Goal: Transaction & Acquisition: Obtain resource

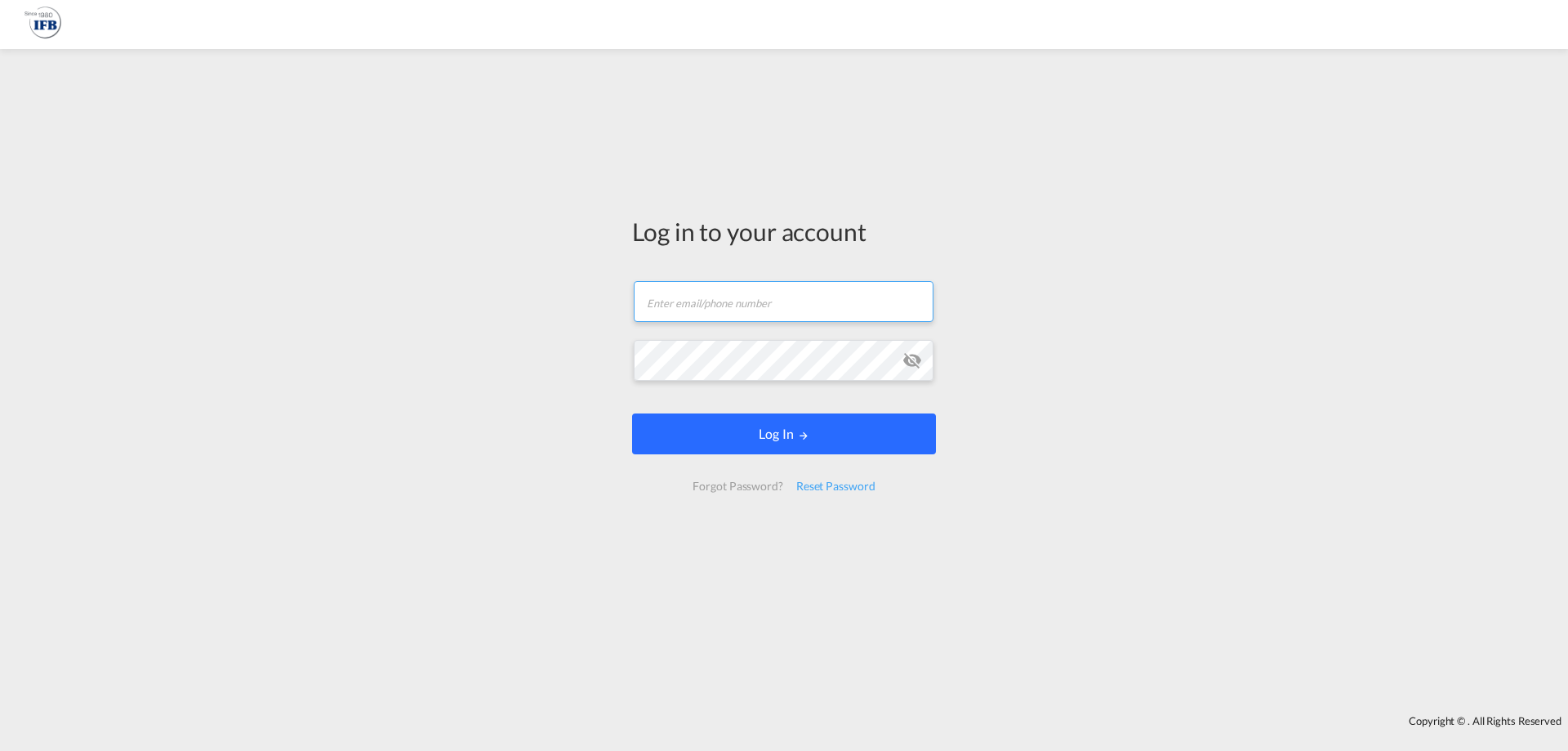
type input "[PERSON_NAME][EMAIL_ADDRESS][DOMAIN_NAME]"
click at [799, 432] on md-icon "LOGIN" at bounding box center [804, 436] width 11 height 11
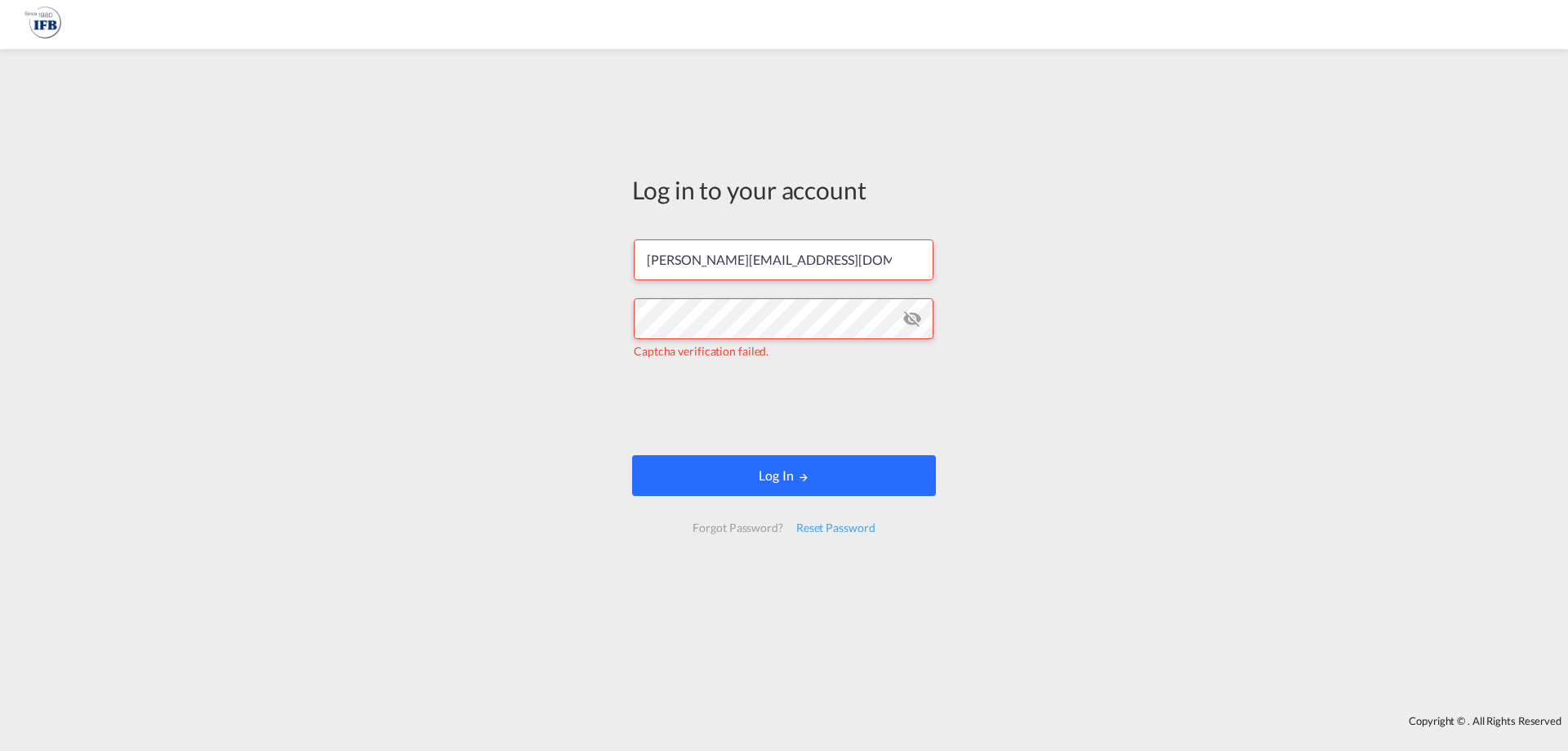
click at [741, 482] on button "Log In" at bounding box center [784, 475] width 304 height 41
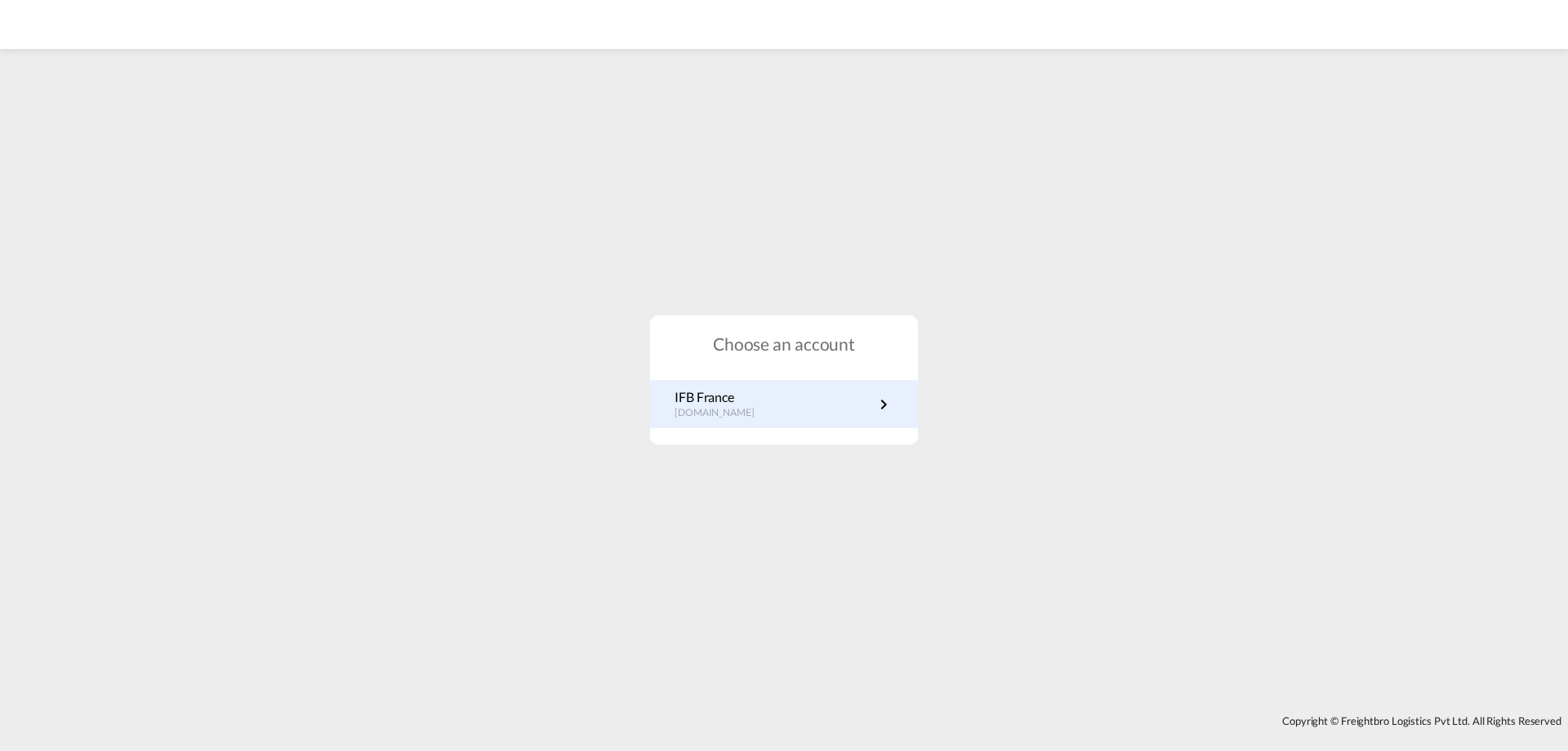
click at [723, 404] on p "IFB France" at bounding box center [723, 397] width 97 height 18
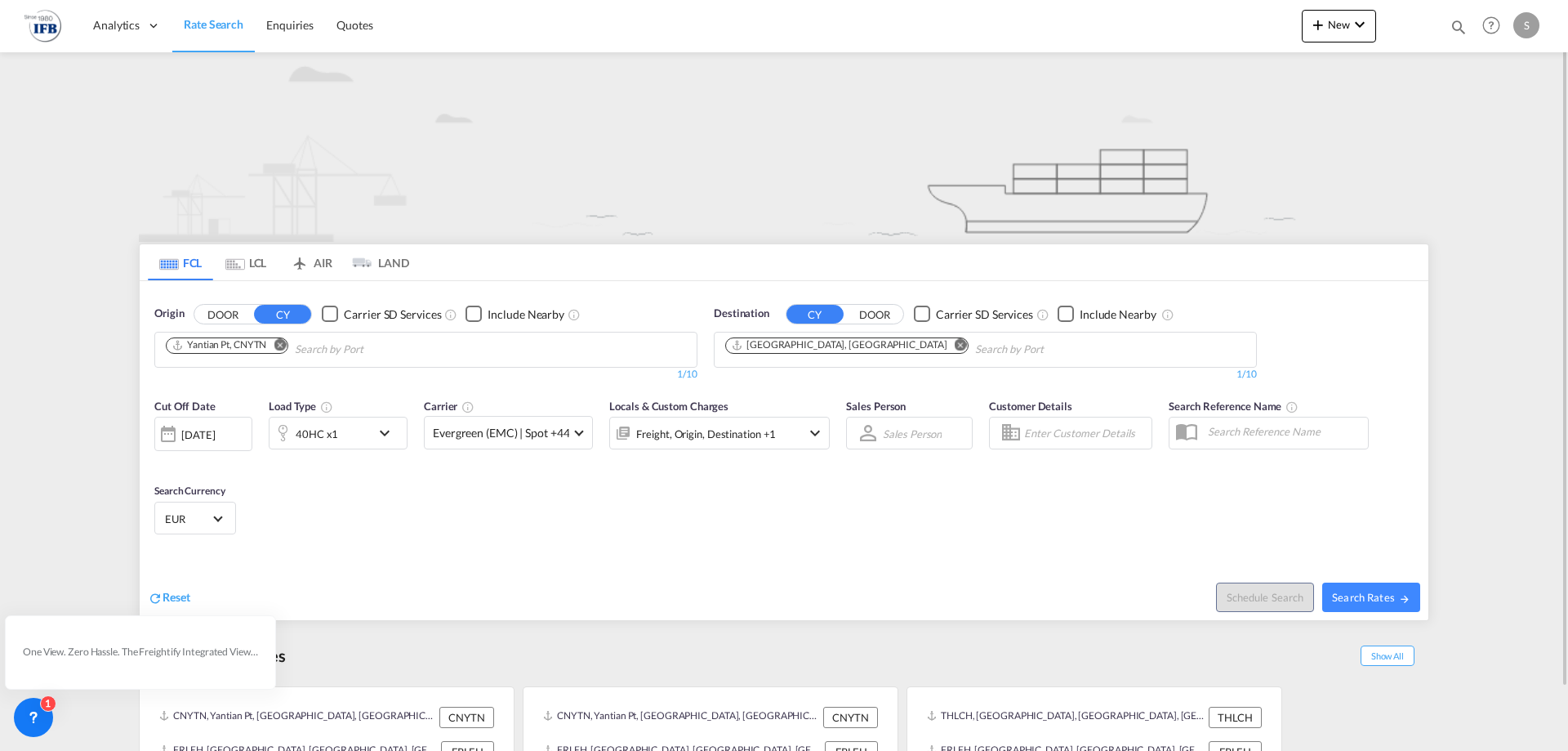
click at [281, 347] on md-icon "Remove" at bounding box center [279, 344] width 12 height 12
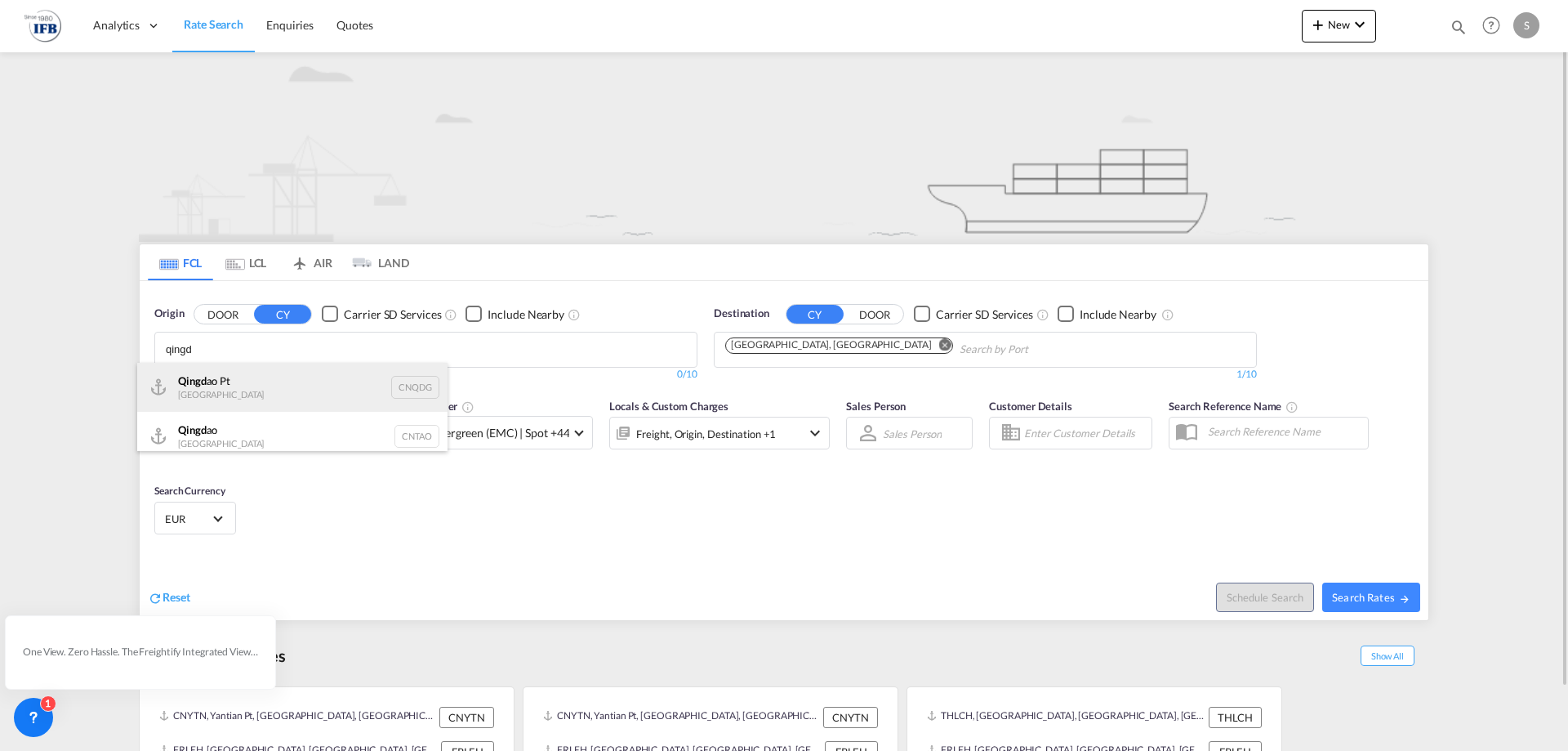
type input "qingd"
click at [240, 379] on div "Qingd ao Pt China CNQDG" at bounding box center [292, 387] width 310 height 49
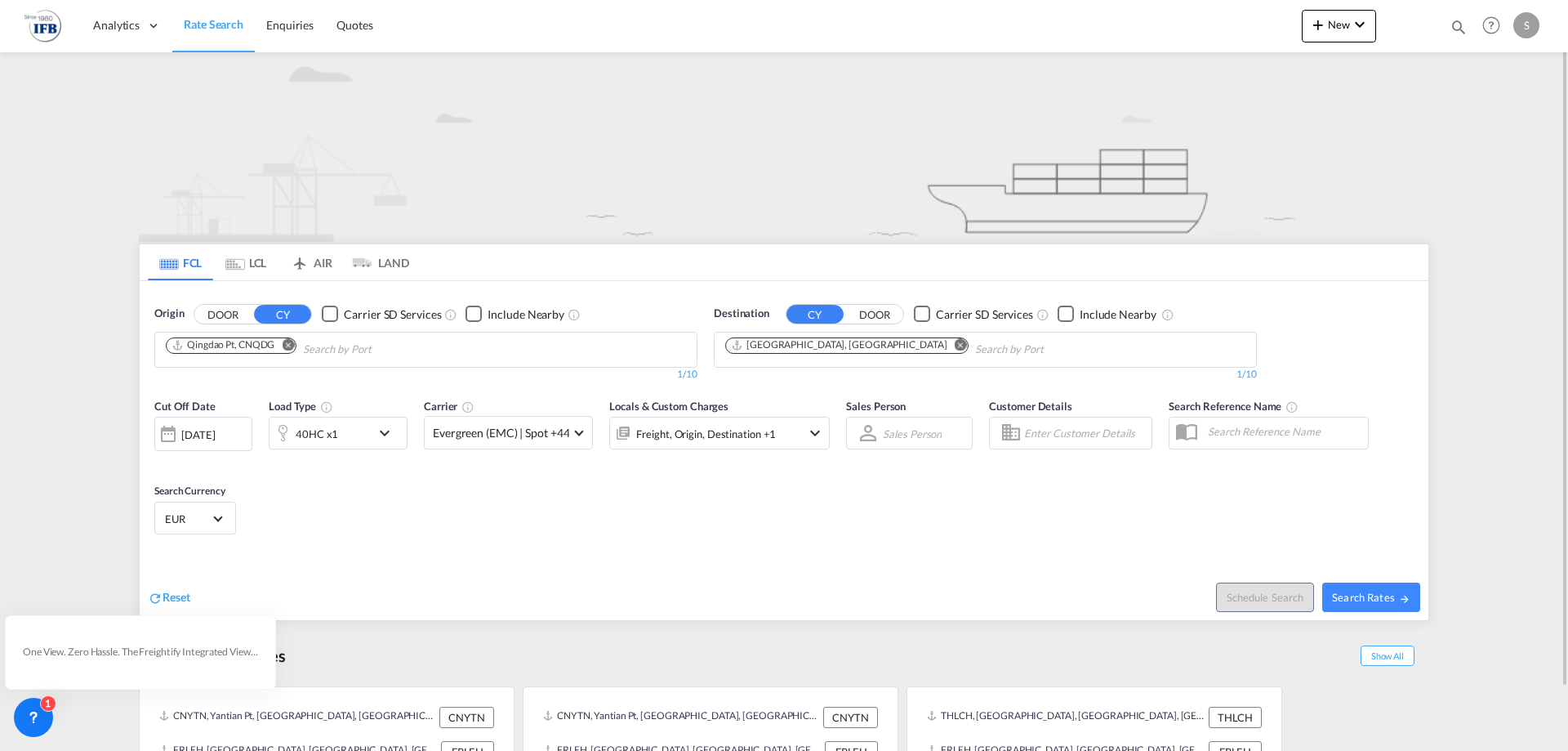
click at [364, 429] on div "40HC x1" at bounding box center [320, 433] width 102 height 32
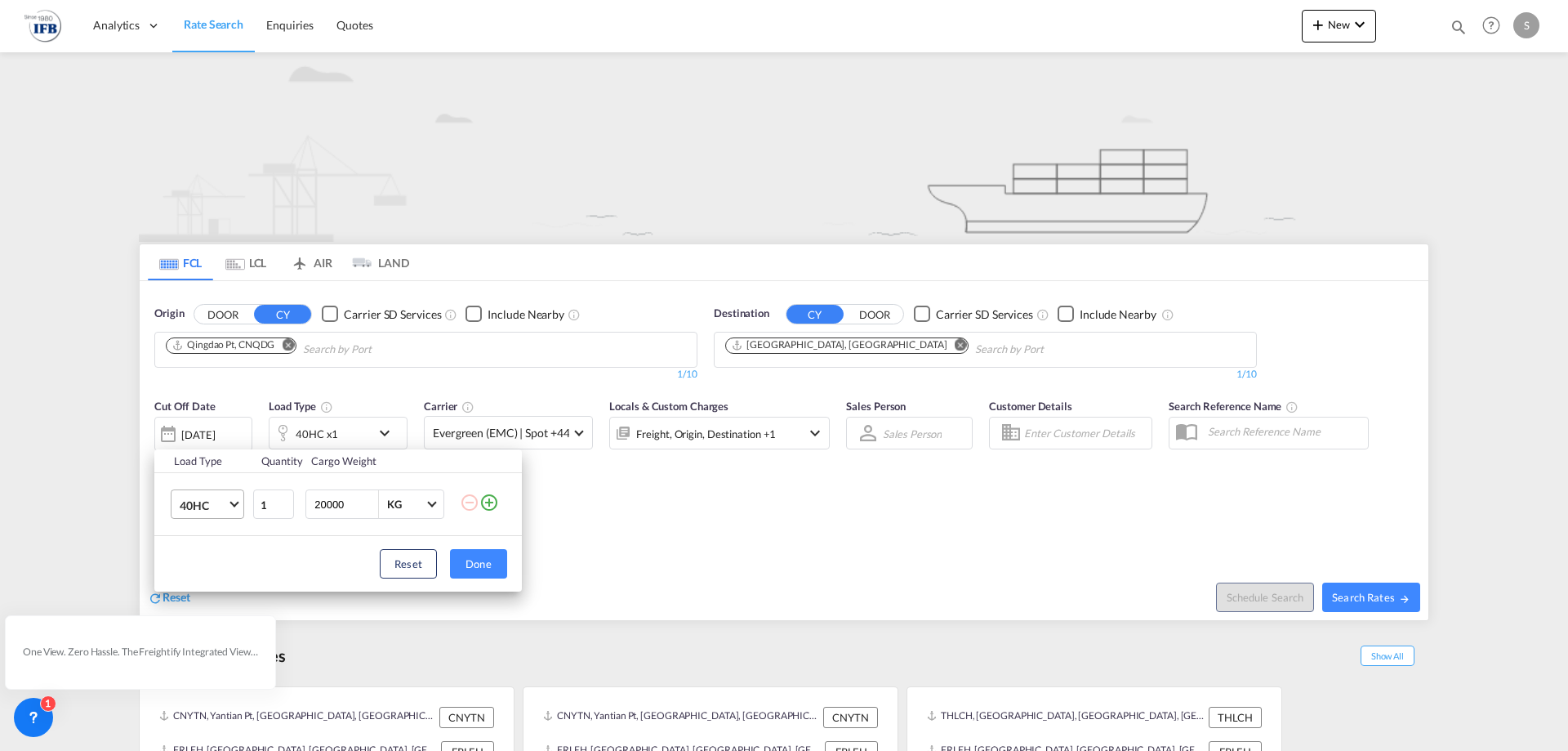
click at [217, 498] on span "40HC" at bounding box center [203, 505] width 47 height 16
click at [219, 423] on md-option "20GP" at bounding box center [222, 426] width 111 height 39
click at [461, 561] on button "Done" at bounding box center [478, 563] width 57 height 29
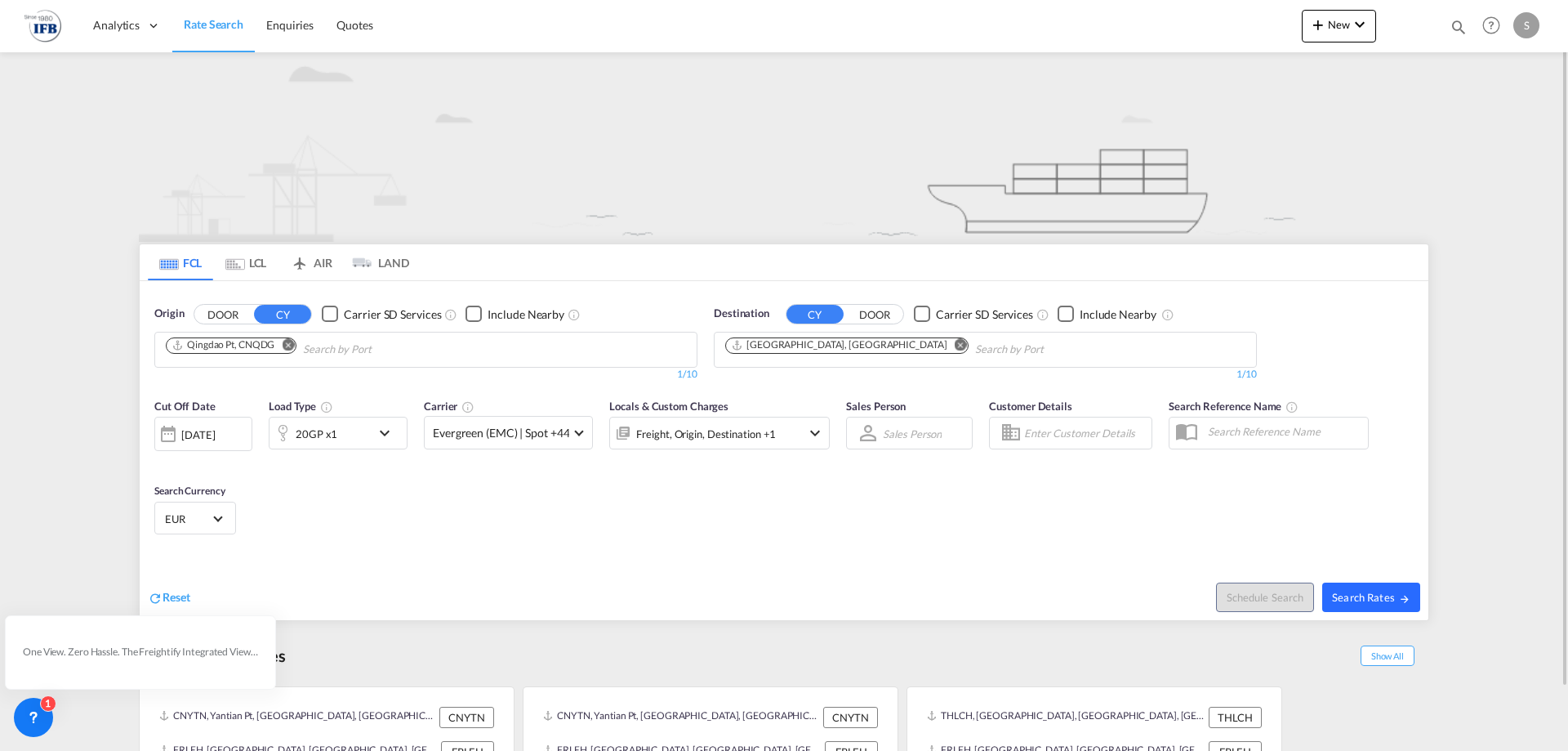
click at [1380, 591] on span "Search Rates" at bounding box center [1372, 597] width 79 height 13
type input "CNQDG to FRLEH / 9 Oct 2025"
